Goal: Task Accomplishment & Management: Manage account settings

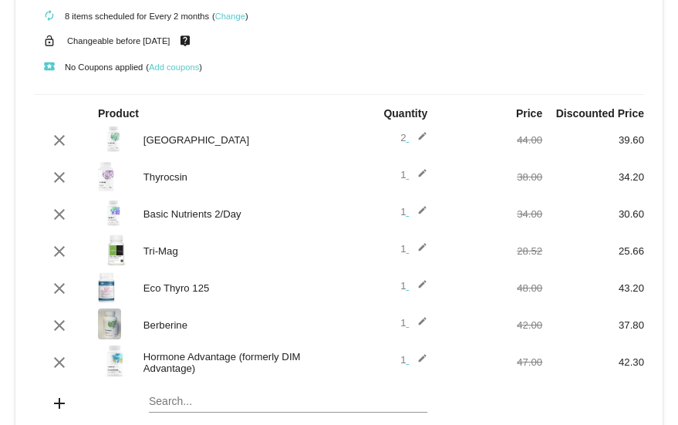
scroll to position [77, 0]
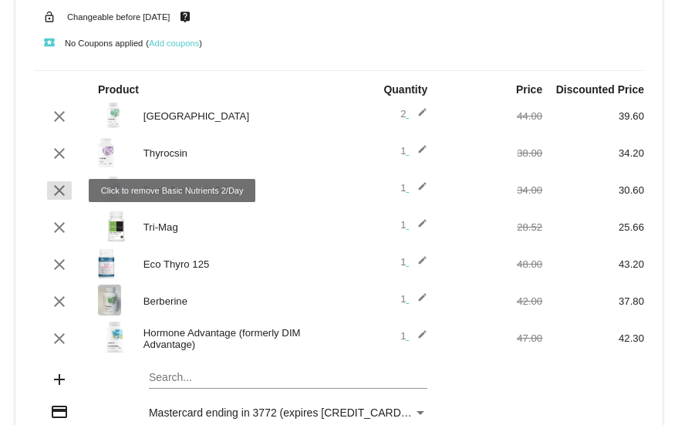
click at [58, 191] on mat-icon "clear" at bounding box center [59, 190] width 19 height 19
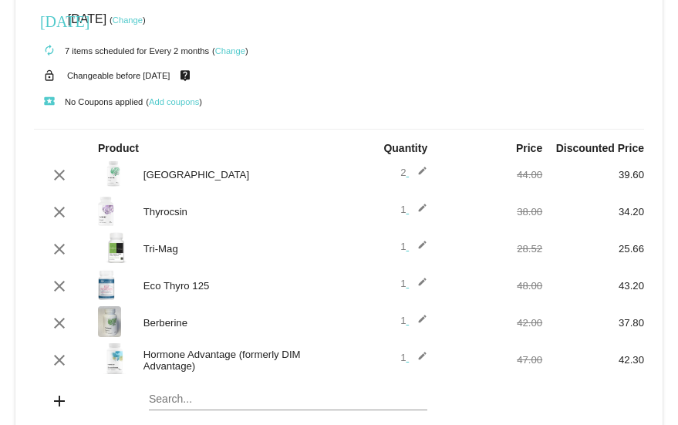
scroll to position [0, 0]
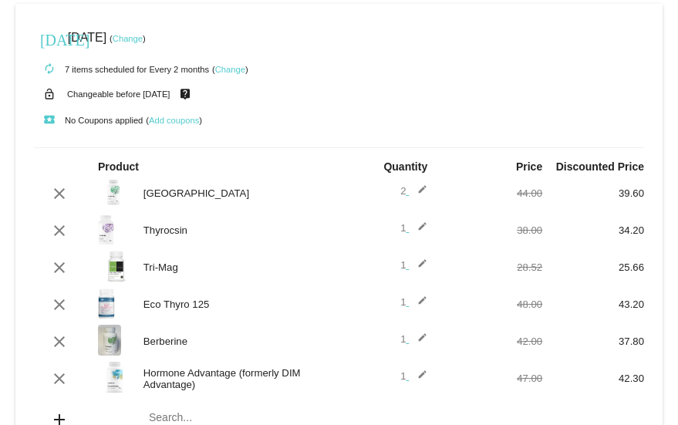
click at [143, 40] on link "Change" at bounding box center [128, 38] width 30 height 9
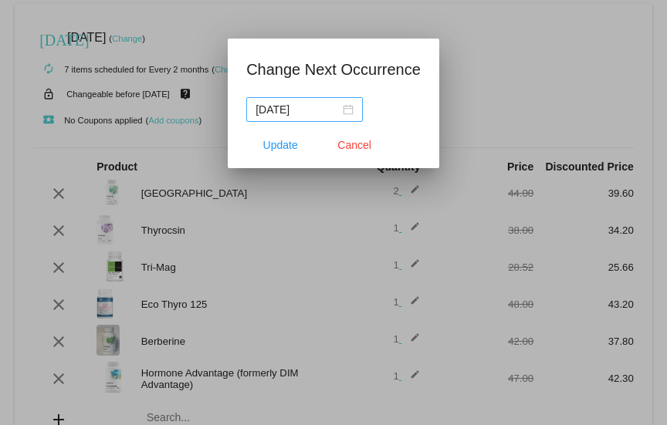
click at [350, 108] on div "[DATE]" at bounding box center [304, 109] width 98 height 17
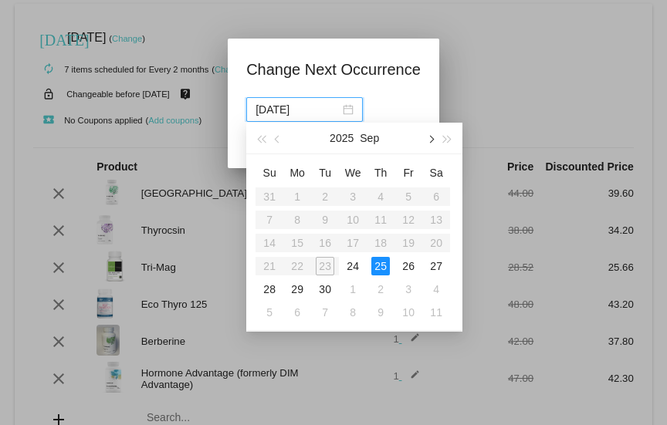
click at [434, 138] on button "button" at bounding box center [429, 138] width 17 height 31
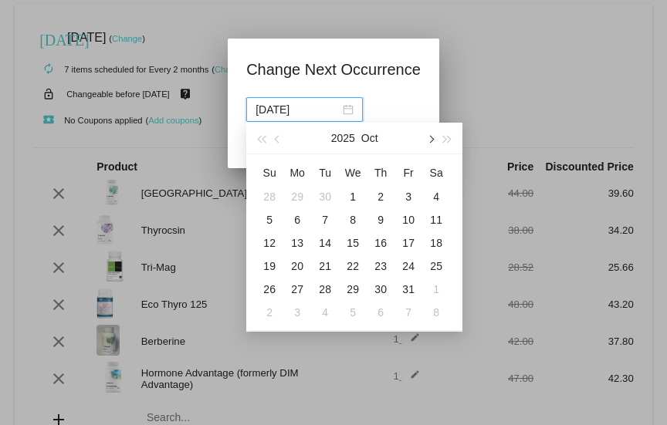
click at [434, 138] on button "button" at bounding box center [429, 138] width 17 height 31
click at [329, 217] on div "4" at bounding box center [325, 220] width 19 height 19
type input "[DATE]"
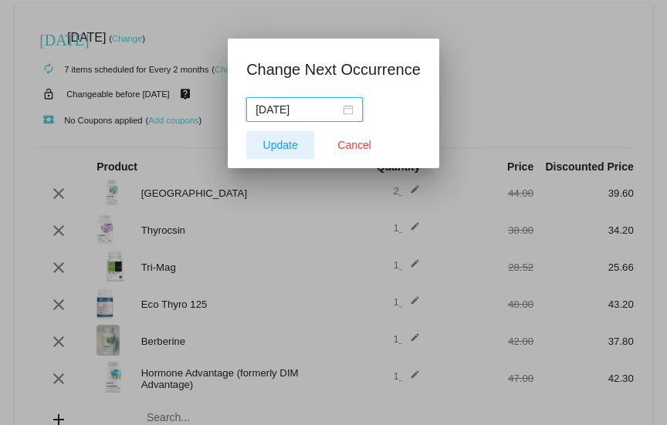
click at [285, 143] on span "Update" at bounding box center [280, 145] width 35 height 12
